Goal: Check status: Check status

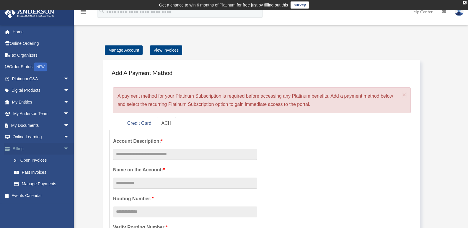
click at [30, 149] on link "Billing arrow_drop_down" at bounding box center [41, 149] width 74 height 12
click at [44, 163] on link "$ Open Invoices" at bounding box center [43, 161] width 70 height 12
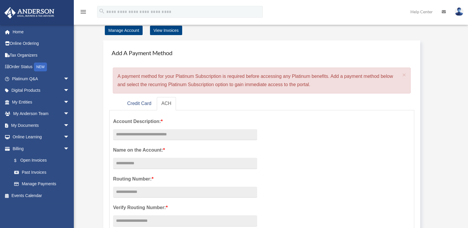
scroll to position [30, 0]
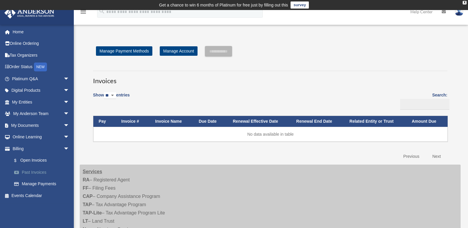
click at [32, 174] on link "Past Invoices" at bounding box center [43, 172] width 70 height 12
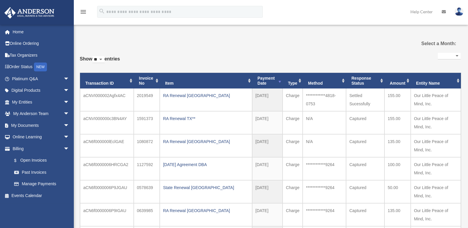
select select
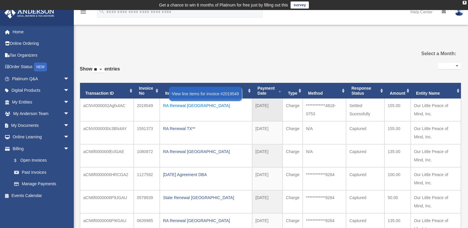
click at [171, 108] on div "RA Renewal TX" at bounding box center [206, 106] width 86 height 8
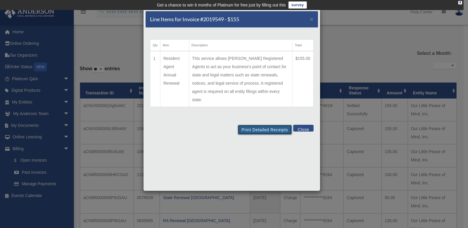
click at [277, 125] on button "Print Detailed Receipts" at bounding box center [265, 130] width 54 height 10
click at [301, 125] on div "Print Detailed Receipts Close" at bounding box center [231, 129] width 172 height 19
click at [302, 125] on button "Close" at bounding box center [303, 128] width 20 height 7
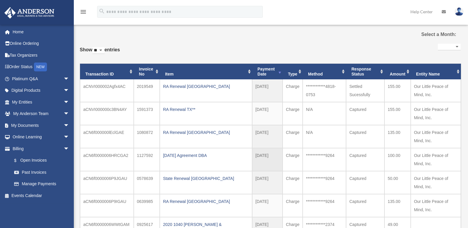
scroll to position [30, 0]
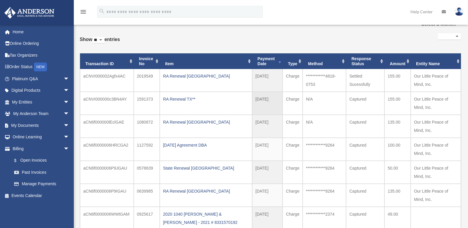
click at [260, 99] on td "2024-04-24" at bounding box center [267, 103] width 30 height 23
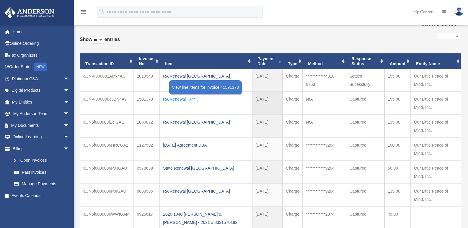
click at [175, 99] on div "RA Renewal TX**" at bounding box center [206, 99] width 86 height 8
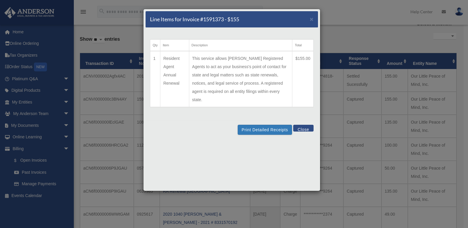
click at [303, 125] on button "Close" at bounding box center [303, 128] width 20 height 7
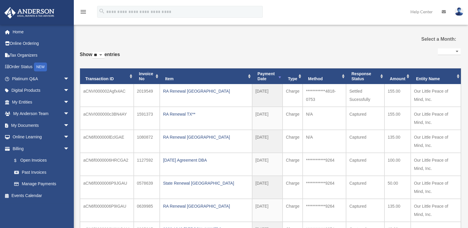
scroll to position [0, 0]
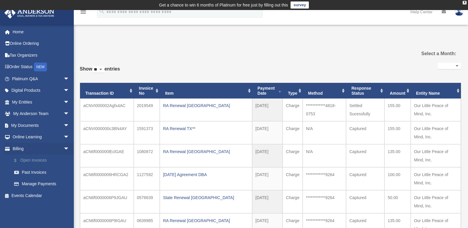
click at [29, 159] on link "$ Open Invoices" at bounding box center [43, 161] width 70 height 12
click at [42, 177] on link "Past Invoices" at bounding box center [43, 172] width 70 height 12
click at [42, 160] on link "$ Open Invoices" at bounding box center [43, 161] width 70 height 12
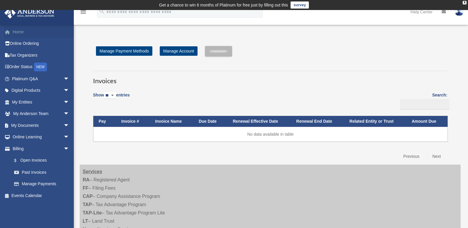
click at [35, 28] on link "Home" at bounding box center [41, 32] width 74 height 12
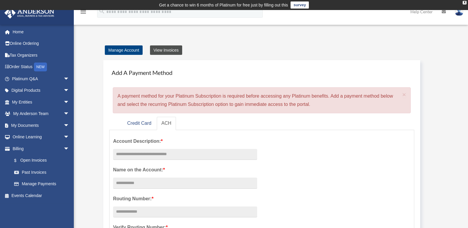
click at [167, 51] on link "View Invoices" at bounding box center [166, 49] width 32 height 9
click at [174, 54] on link "View Invoices" at bounding box center [166, 49] width 32 height 9
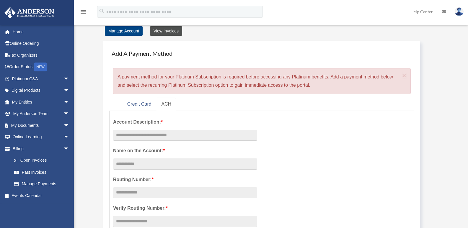
scroll to position [30, 0]
